Goal: Task Accomplishment & Management: Manage account settings

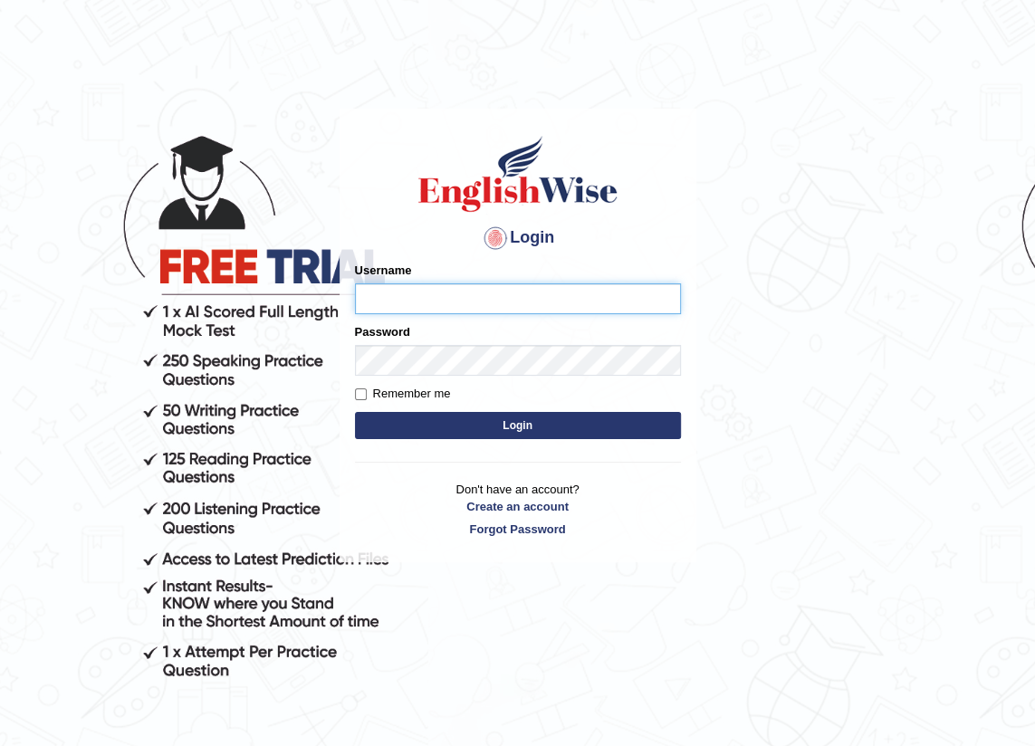
type input "jitender_parramatta"
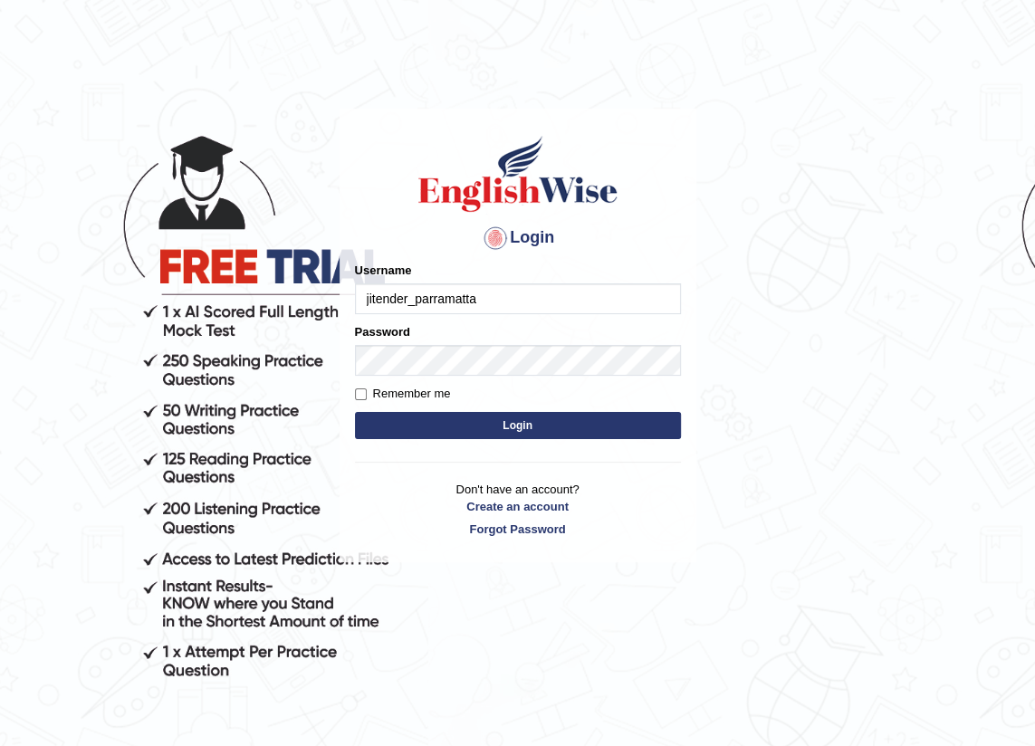
click at [486, 425] on button "Login" at bounding box center [518, 425] width 326 height 27
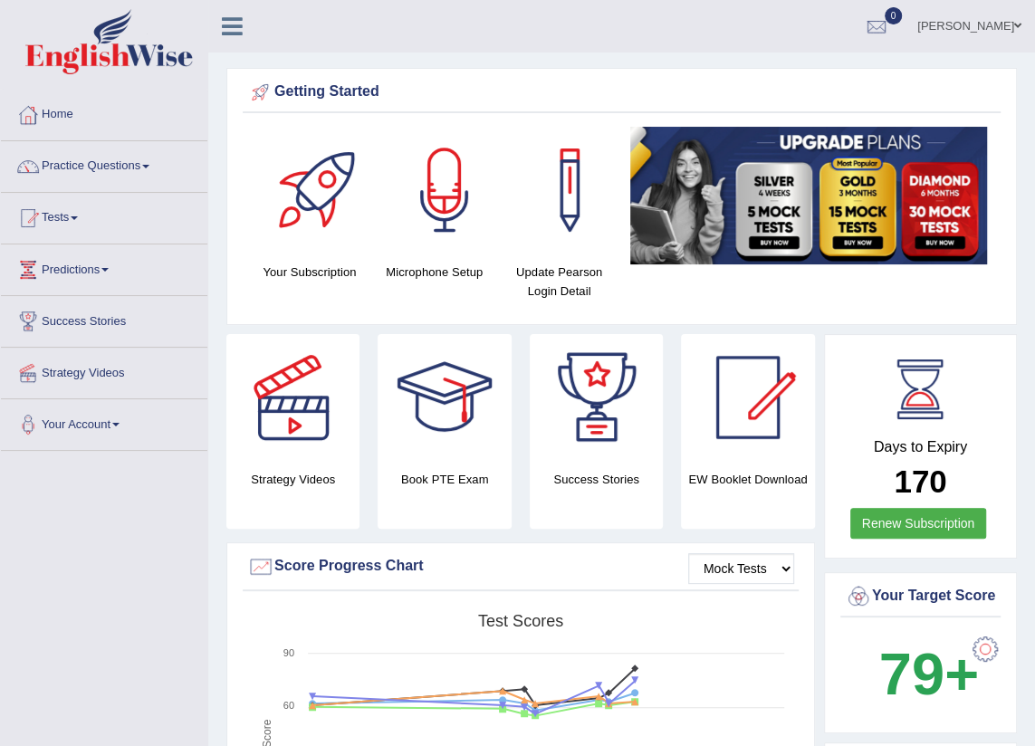
click at [971, 26] on link "Jitender Kaur" at bounding box center [968, 23] width 131 height 47
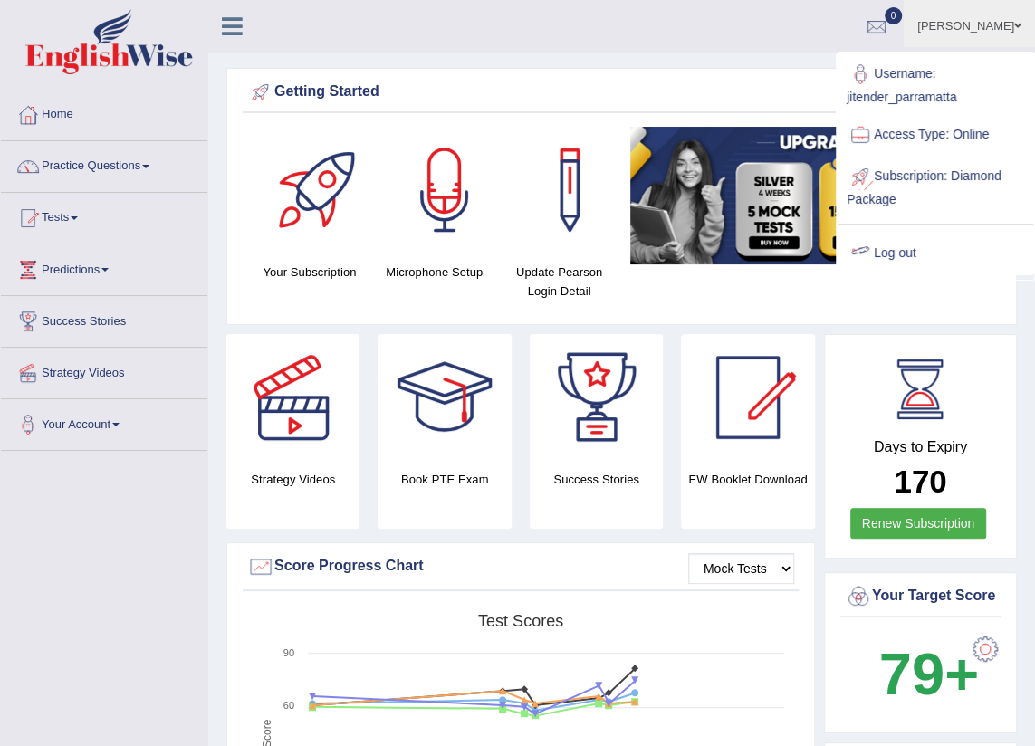
click at [886, 256] on link "Log out" at bounding box center [935, 254] width 196 height 42
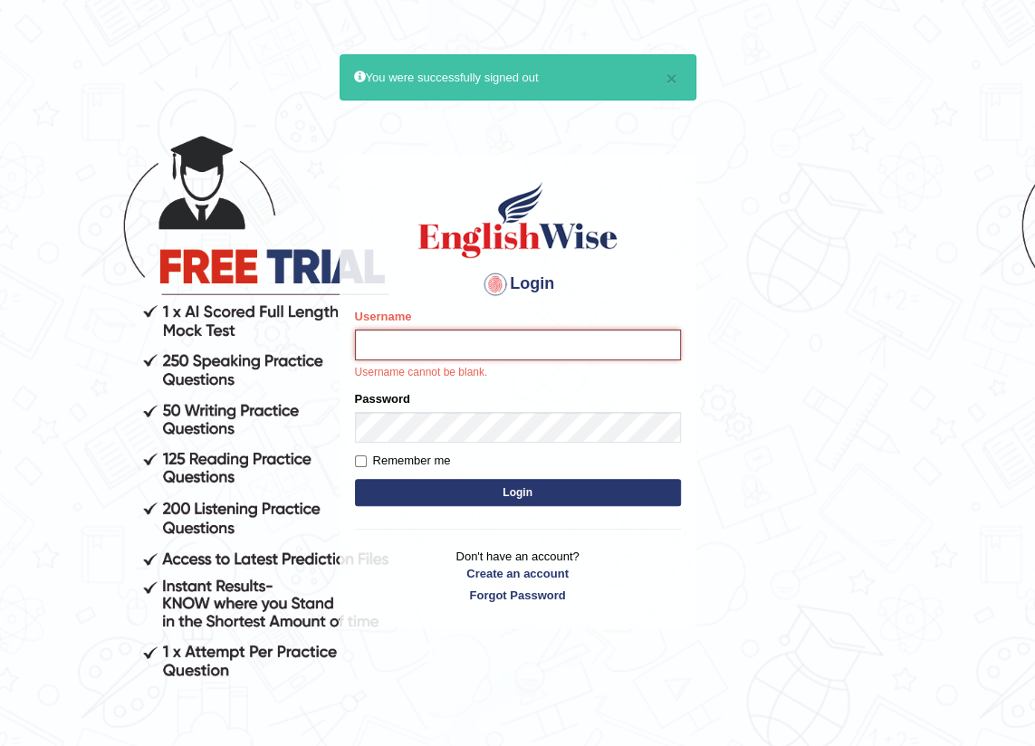
click at [388, 349] on input "Username" at bounding box center [518, 344] width 326 height 31
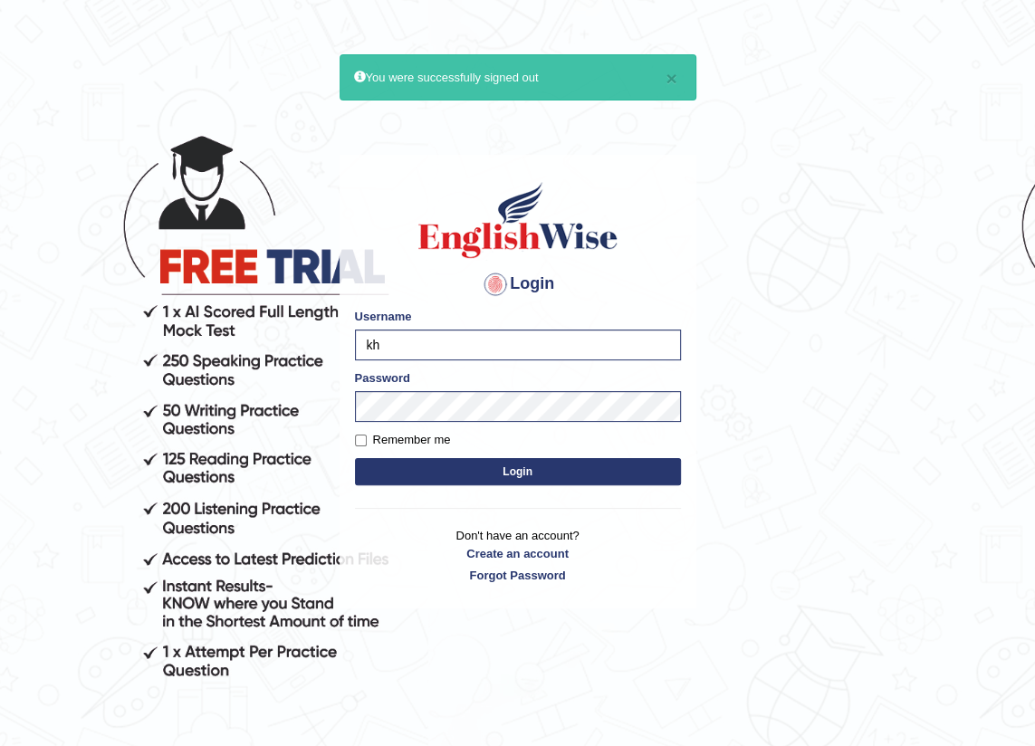
click at [415, 341] on input "kh" at bounding box center [518, 344] width 326 height 31
type input "khoderchamma_parramatta"
click at [355, 458] on button "Login" at bounding box center [518, 471] width 326 height 27
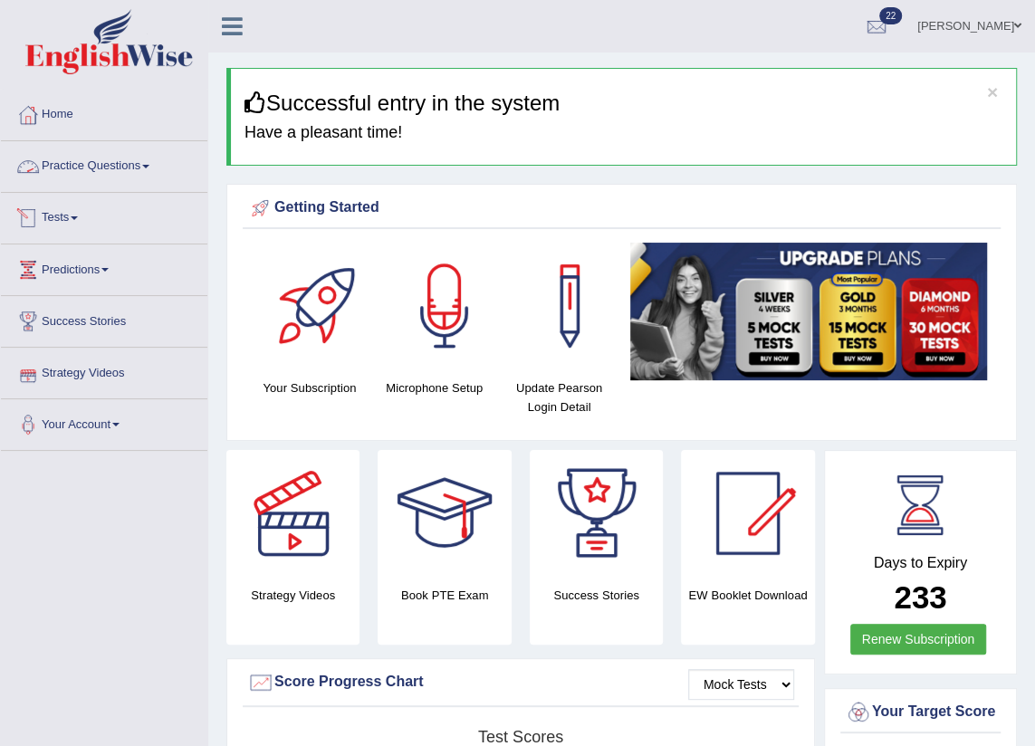
click at [63, 212] on link "Tests" at bounding box center [104, 215] width 206 height 45
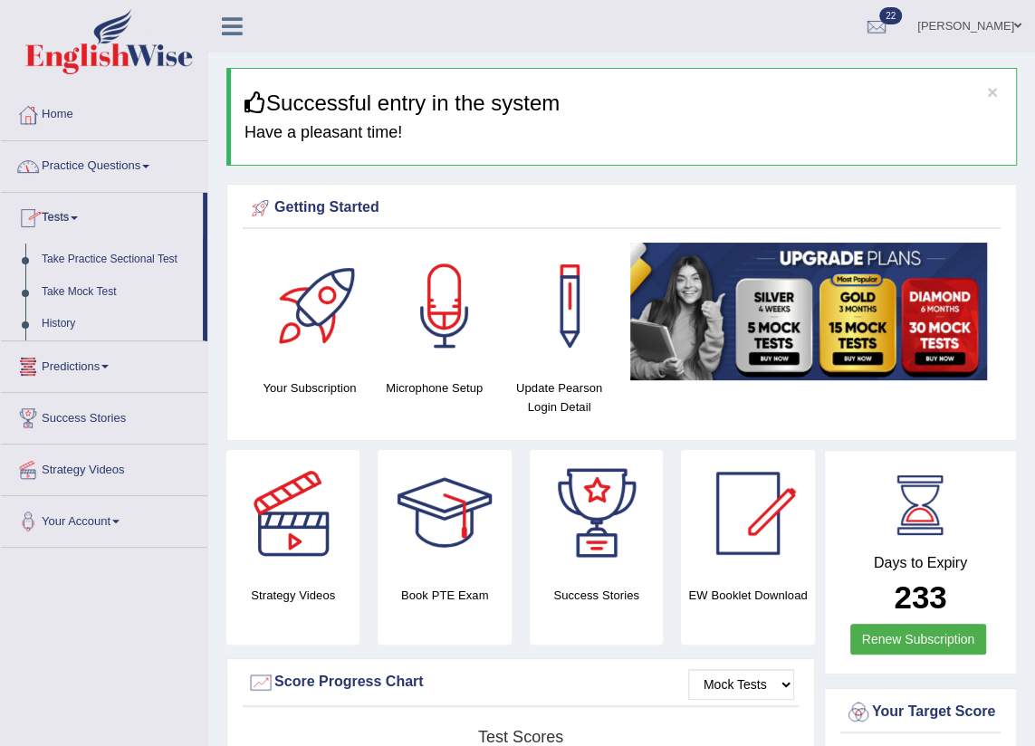
click at [68, 320] on link "History" at bounding box center [117, 324] width 169 height 33
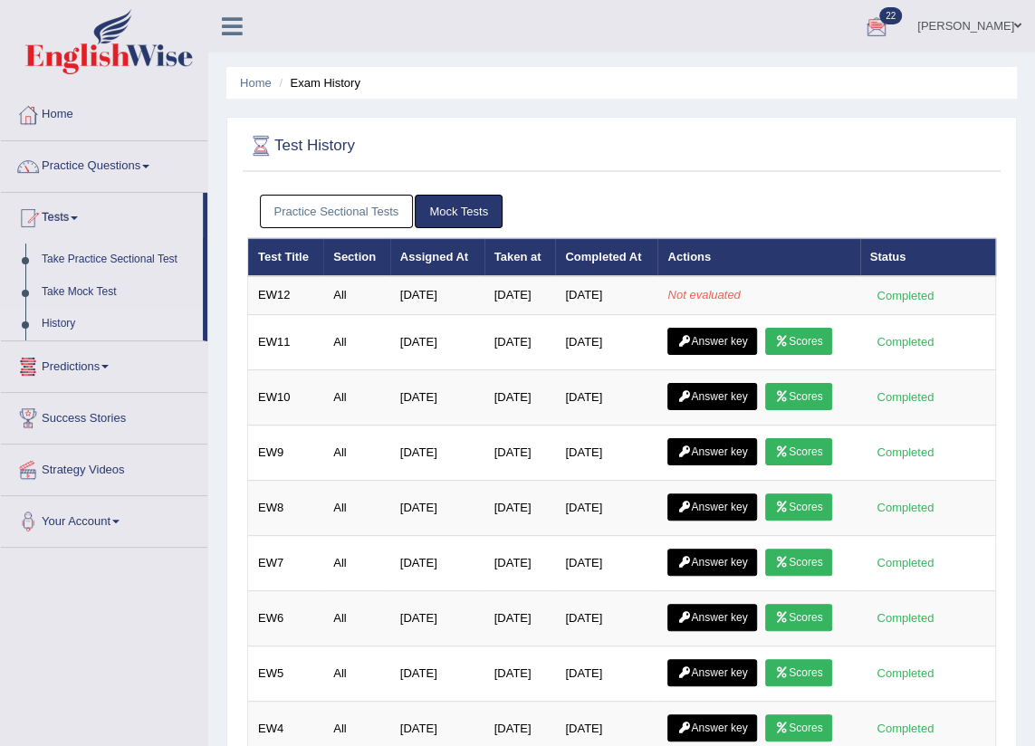
click at [349, 215] on link "Practice Sectional Tests" at bounding box center [337, 211] width 154 height 33
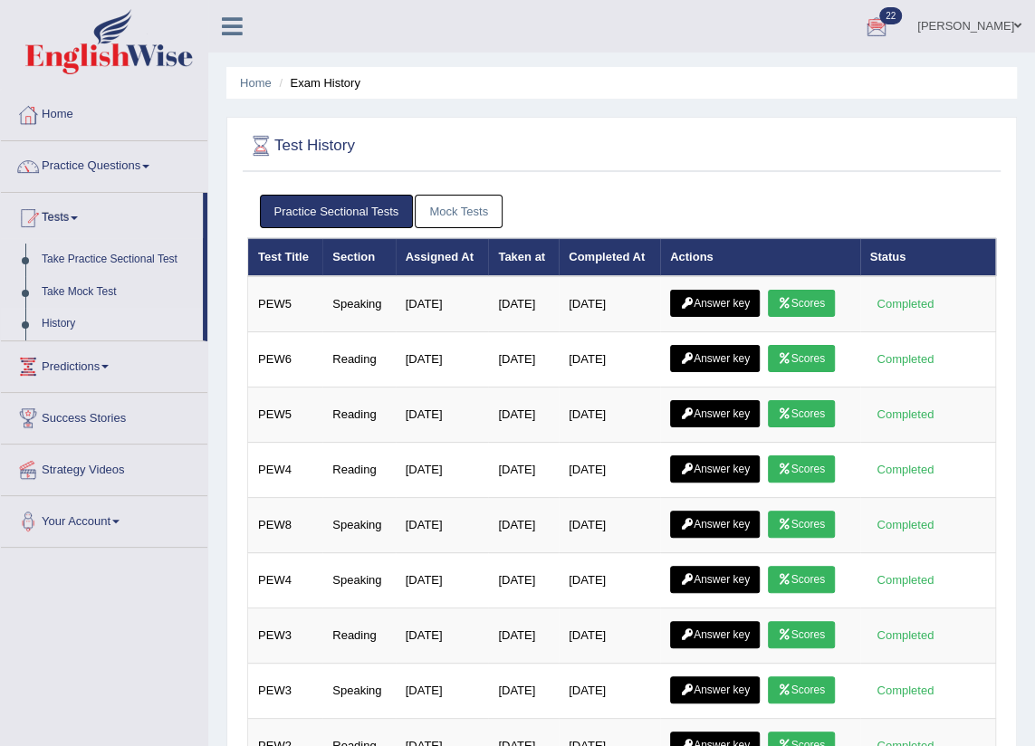
click at [492, 191] on div "Practice Sectional Tests Mock Tests" at bounding box center [621, 212] width 749 height 52
click at [482, 195] on link "Mock Tests" at bounding box center [459, 211] width 88 height 33
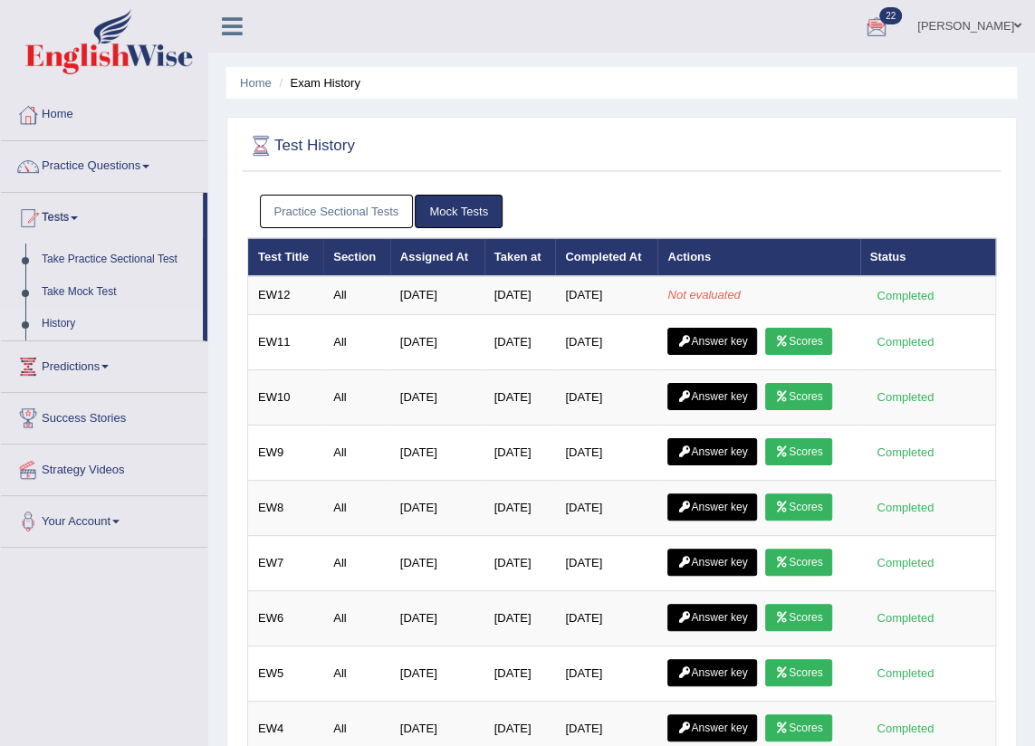
click at [471, 207] on link "Mock Tests" at bounding box center [459, 211] width 88 height 33
click at [318, 224] on link "Practice Sectional Tests" at bounding box center [337, 211] width 154 height 33
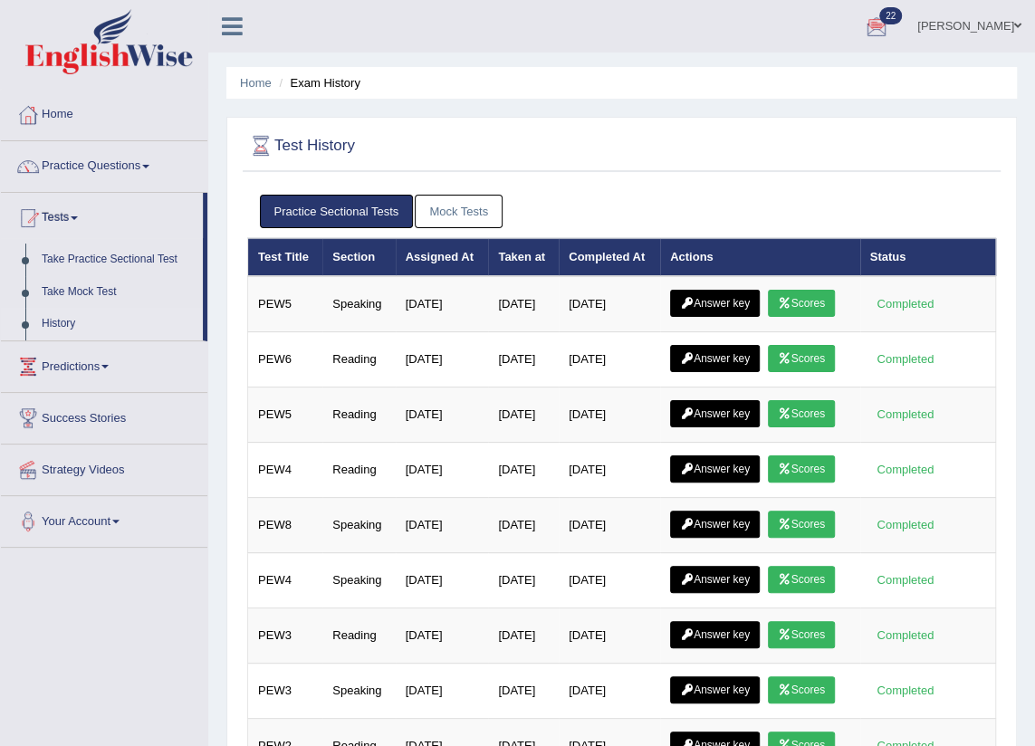
click at [320, 215] on link "Practice Sectional Tests" at bounding box center [337, 211] width 154 height 33
click at [452, 203] on link "Mock Tests" at bounding box center [459, 211] width 88 height 33
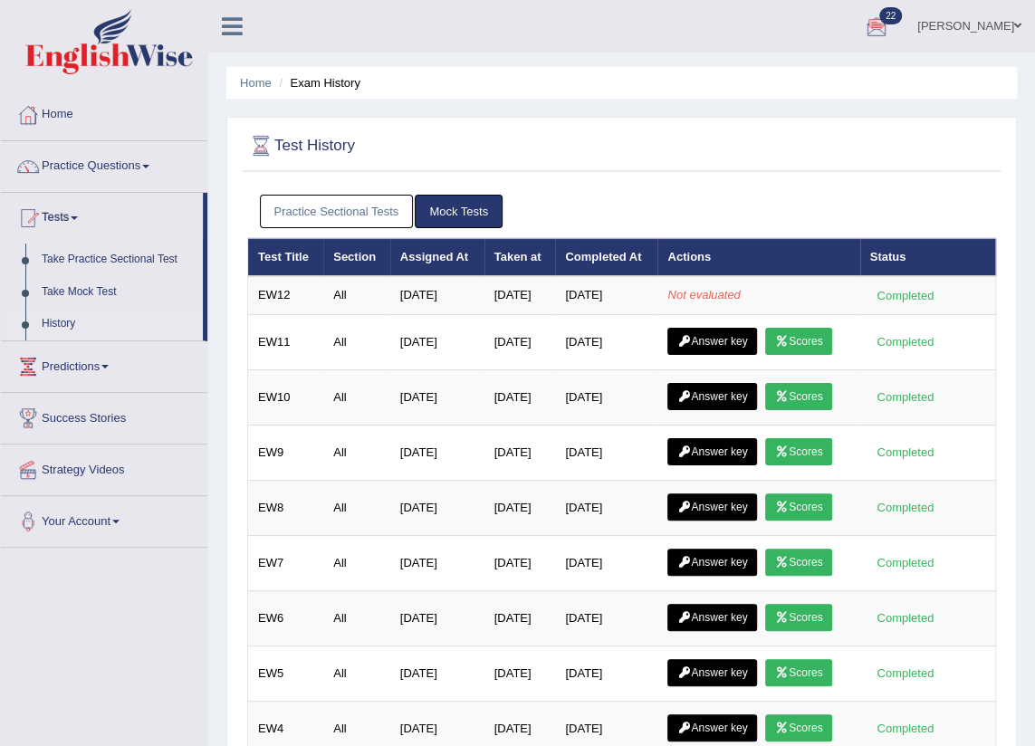
click at [452, 203] on link "Mock Tests" at bounding box center [459, 211] width 88 height 33
click at [367, 193] on div "Practice Sectional Tests Mock Tests" at bounding box center [621, 212] width 749 height 52
click at [353, 193] on div "Practice Sectional Tests Mock Tests" at bounding box center [621, 212] width 749 height 52
click at [333, 213] on link "Practice Sectional Tests" at bounding box center [337, 211] width 154 height 33
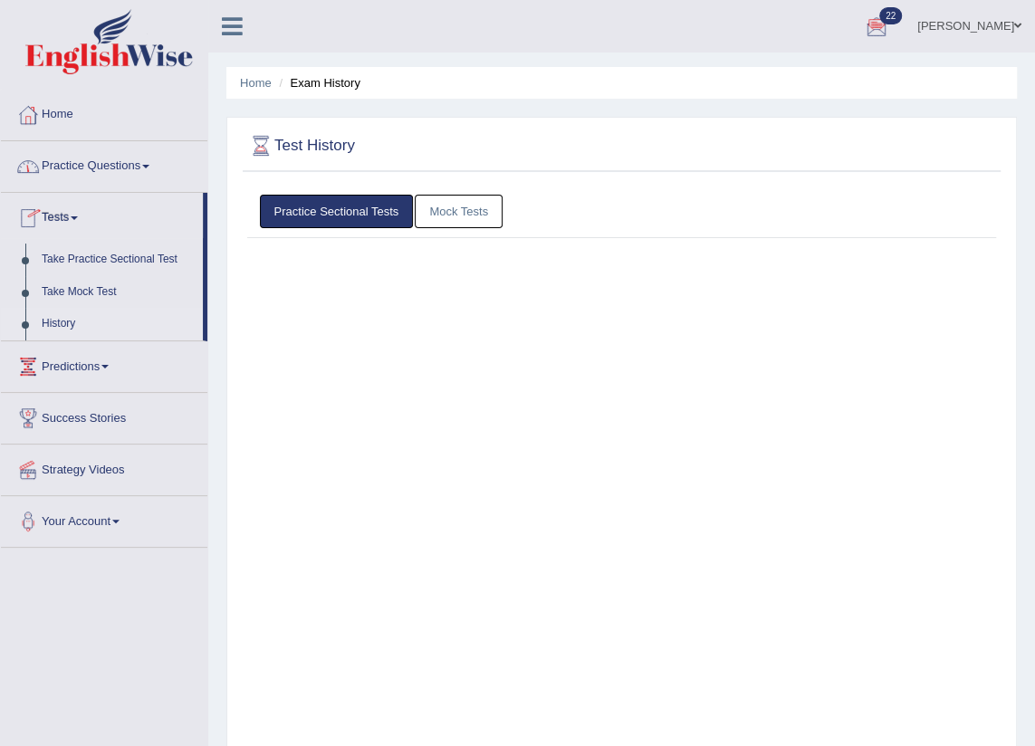
click at [333, 213] on link "Practice Sectional Tests" at bounding box center [337, 211] width 154 height 33
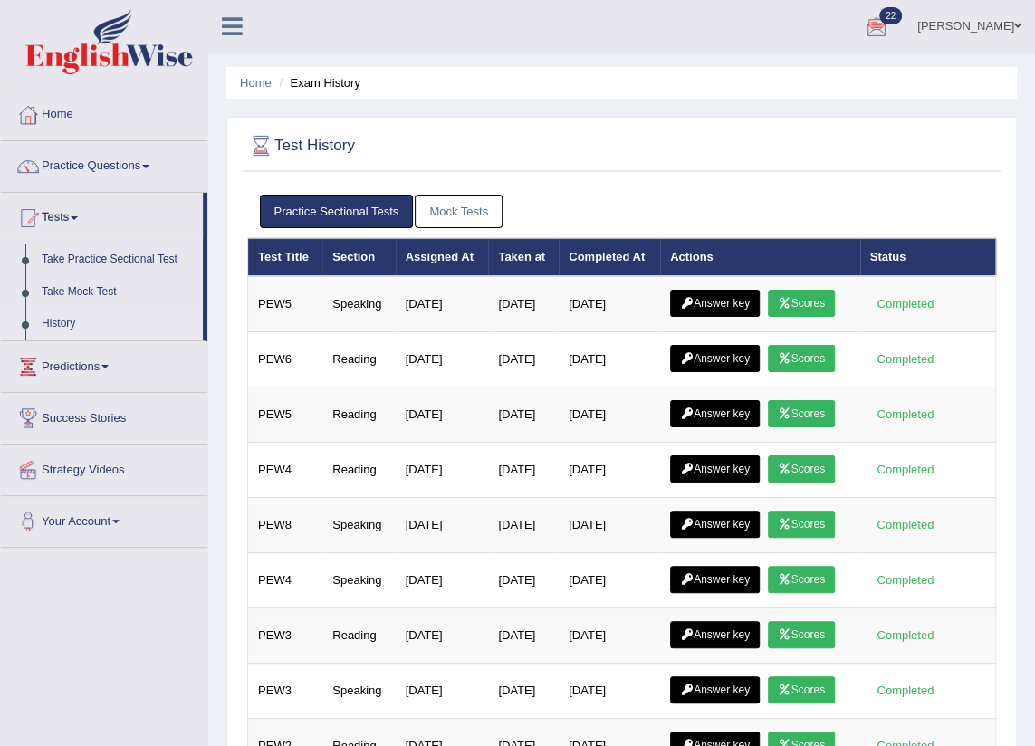
click at [461, 205] on link "Mock Tests" at bounding box center [459, 211] width 88 height 33
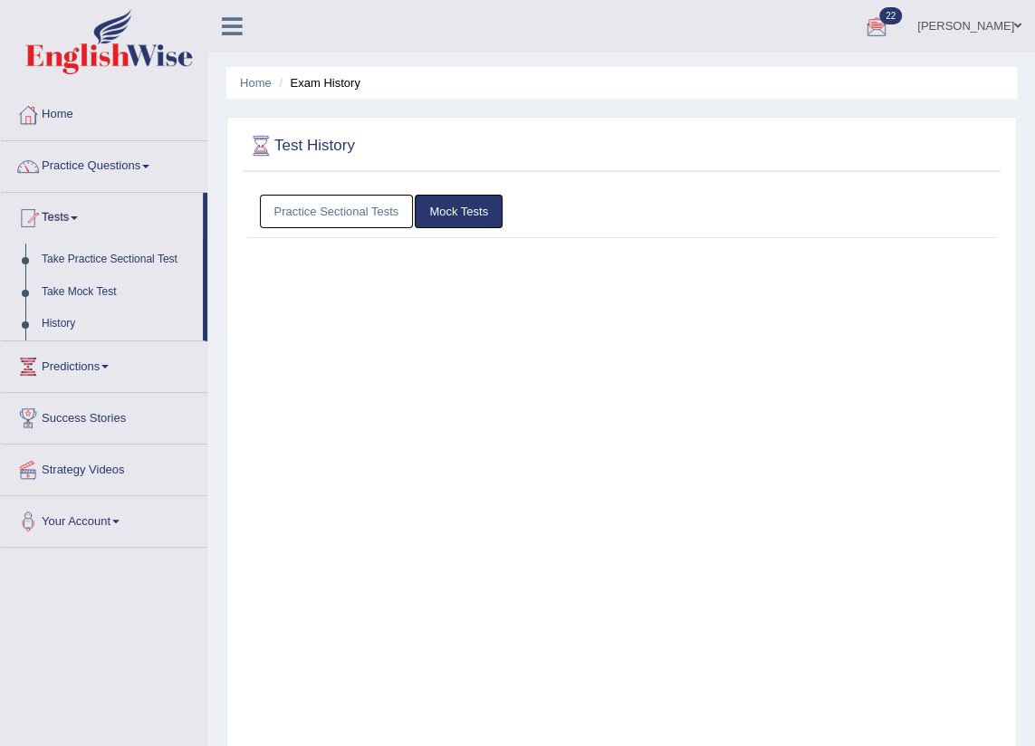
click at [461, 205] on link "Mock Tests" at bounding box center [459, 211] width 88 height 33
